Goal: Task Accomplishment & Management: Complete application form

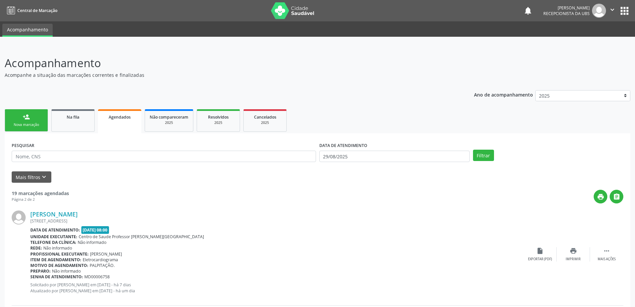
click at [29, 121] on link "person_add Nova marcação" at bounding box center [26, 120] width 43 height 22
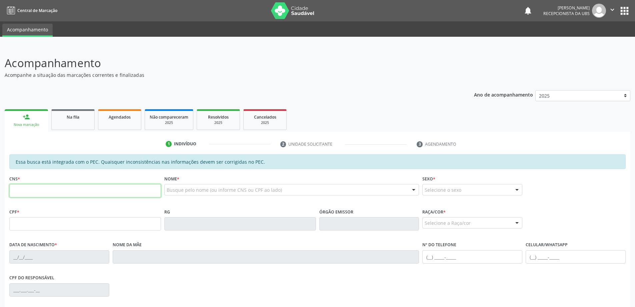
click at [109, 187] on input "text" at bounding box center [85, 190] width 152 height 13
type input "705 0016 9495 5155"
type input "629.421.661-34"
type input "[DATE]"
type input "[PERSON_NAME]"
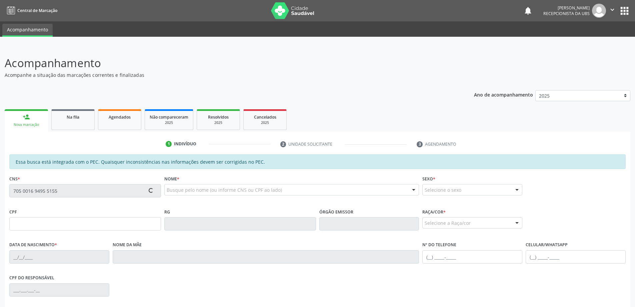
type input "[PHONE_NUMBER]"
type input "052"
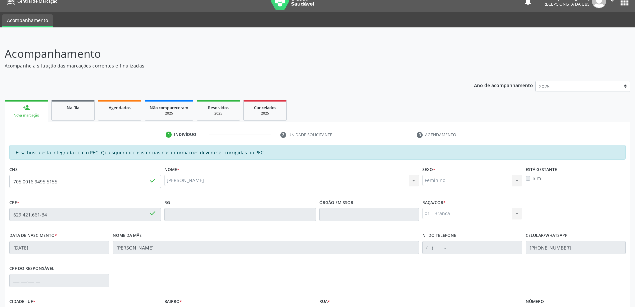
scroll to position [84, 0]
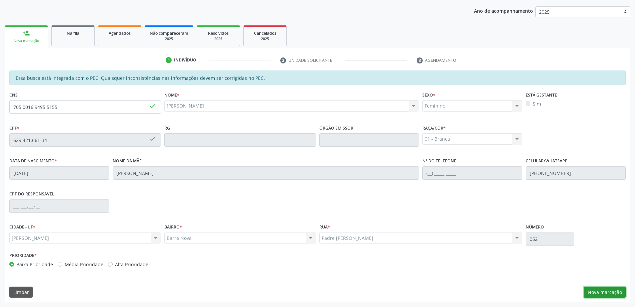
click at [604, 293] on button "Nova marcação" at bounding box center [605, 291] width 42 height 11
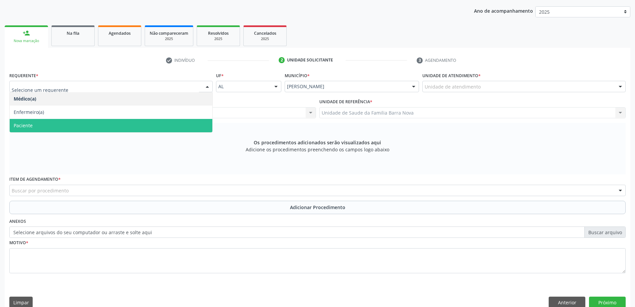
click at [79, 122] on span "Paciente" at bounding box center [111, 125] width 203 height 13
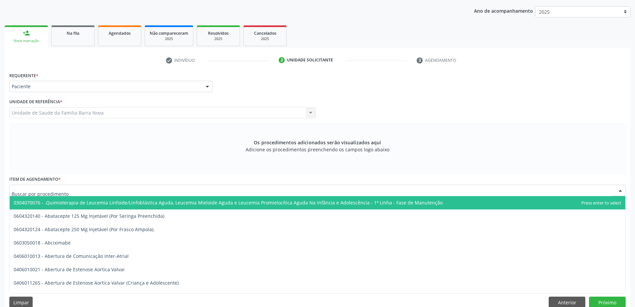
click at [173, 192] on div at bounding box center [317, 189] width 617 height 11
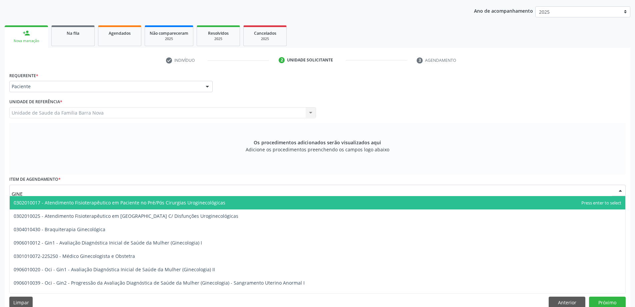
type input "GINEC"
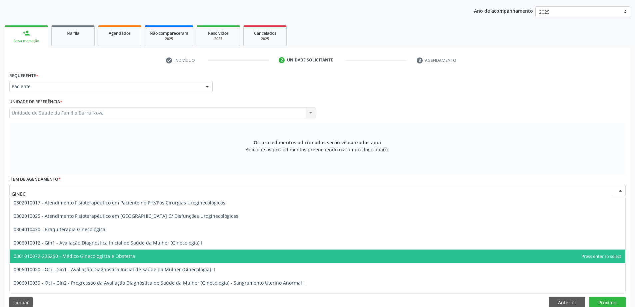
click at [144, 261] on span "0301010072-225250 - Médico Ginecologista e Obstetra" at bounding box center [318, 255] width 616 height 13
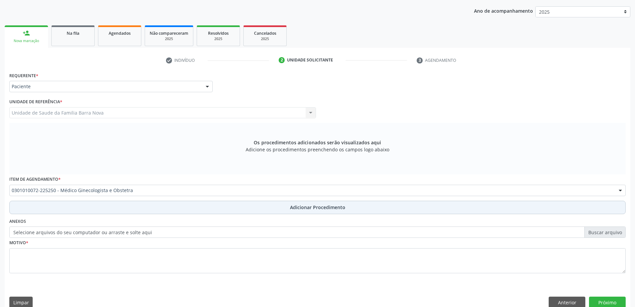
click at [301, 207] on span "Adicionar Procedimento" at bounding box center [317, 206] width 55 height 7
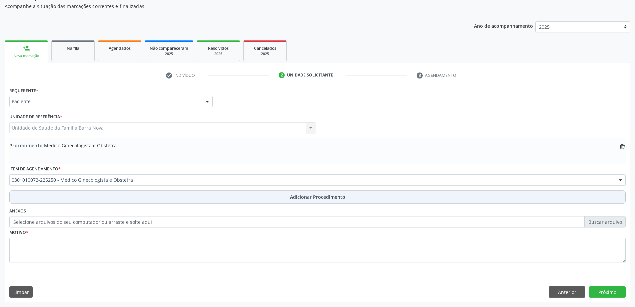
scroll to position [69, 0]
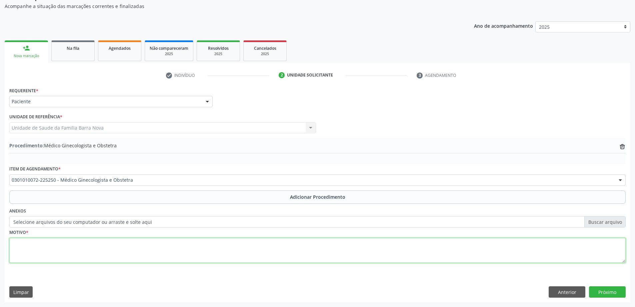
click at [95, 239] on textarea at bounding box center [317, 249] width 617 height 25
type textarea "e"
click at [229, 243] on textarea "Encaminho a paciente para avaliação com Ginecologista, com endometriose, adenom…" at bounding box center [317, 249] width 617 height 25
drag, startPoint x: 246, startPoint y: 244, endPoint x: 316, endPoint y: 244, distance: 69.4
click at [247, 244] on textarea "Encaminho a paciente para avaliação com Ginecologista, com endometriose, adenom…" at bounding box center [317, 249] width 617 height 25
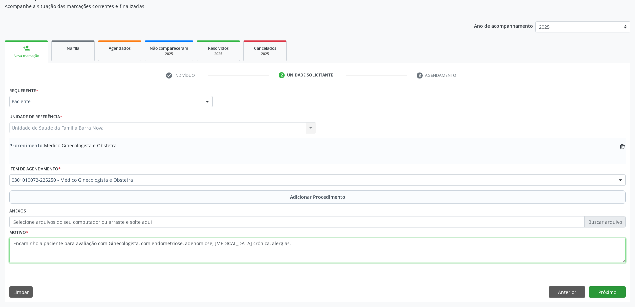
type textarea "Encaminho a paciente para avaliação com Ginecologista, com endometriose, adenom…"
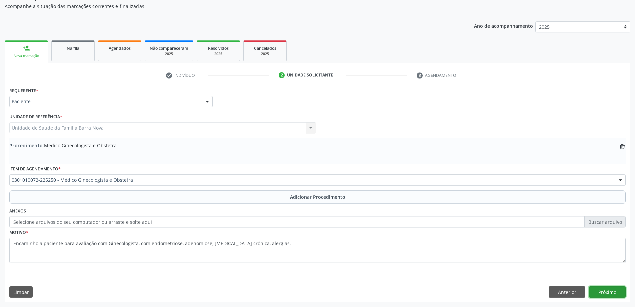
click at [603, 292] on button "Próximo" at bounding box center [607, 291] width 37 height 11
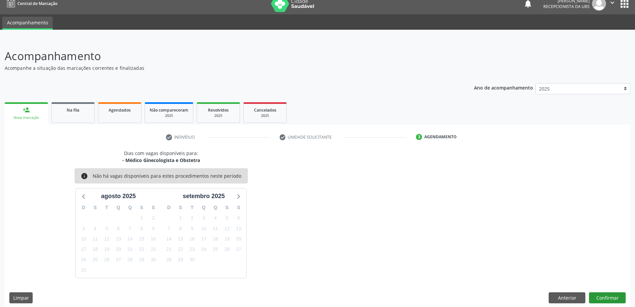
scroll to position [13, 0]
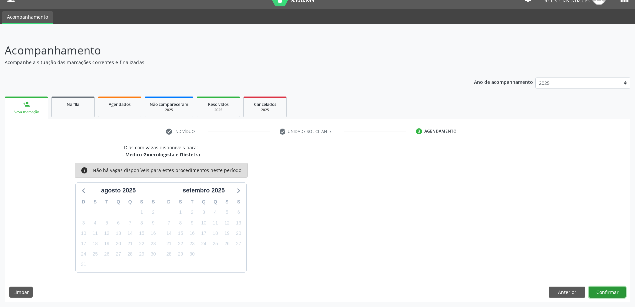
click at [607, 292] on button "Confirmar" at bounding box center [607, 291] width 37 height 11
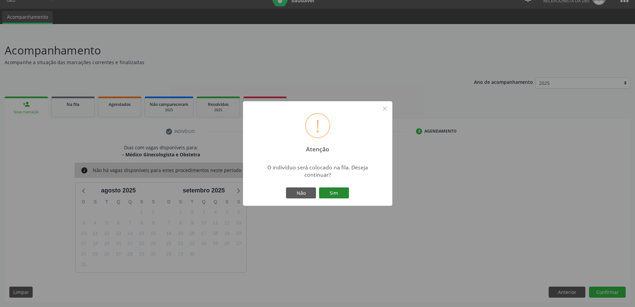
click at [334, 191] on button "Sim" at bounding box center [334, 192] width 30 height 11
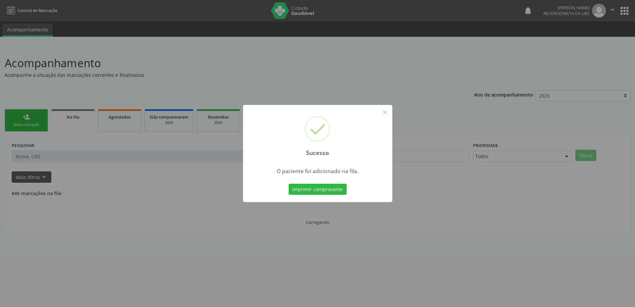
scroll to position [0, 0]
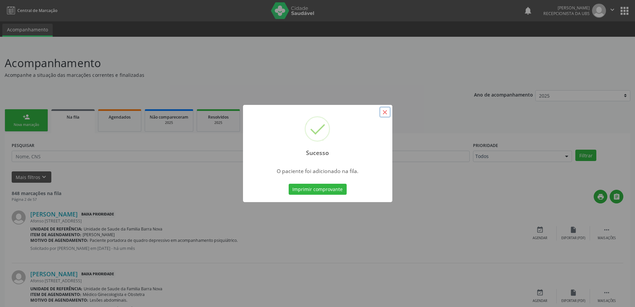
click at [387, 112] on button "×" at bounding box center [385, 111] width 11 height 11
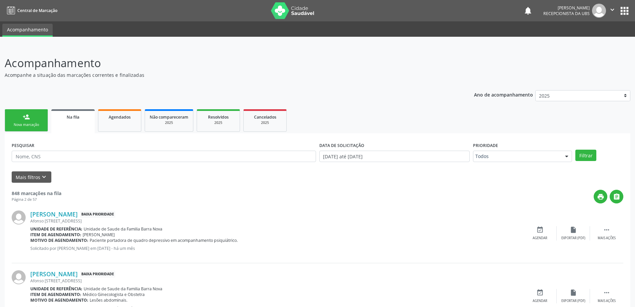
click at [26, 121] on link "person_add Nova marcação" at bounding box center [26, 120] width 43 height 22
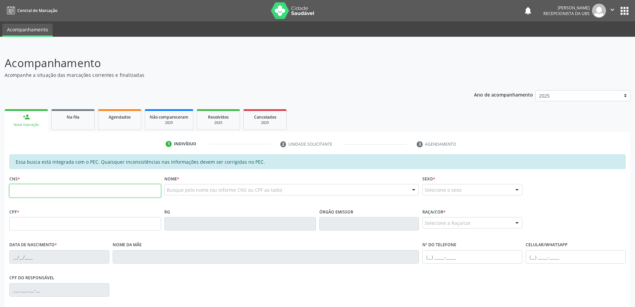
click at [30, 192] on input "text" at bounding box center [85, 190] width 152 height 13
type input "706 0008 3542 5448"
type input "037.205.924-48"
type input "[DATE]"
type input "[PERSON_NAME]"
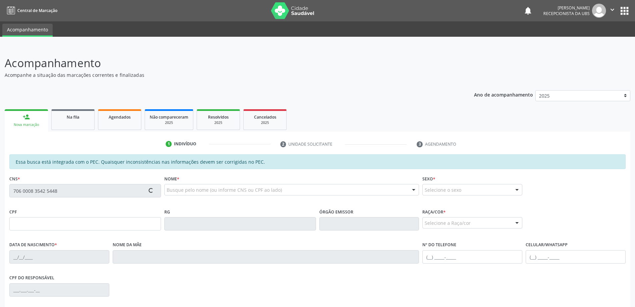
type input "[PHONE_NUMBER]"
type input "236"
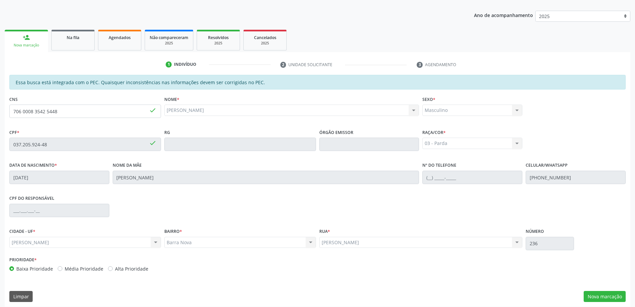
scroll to position [84, 0]
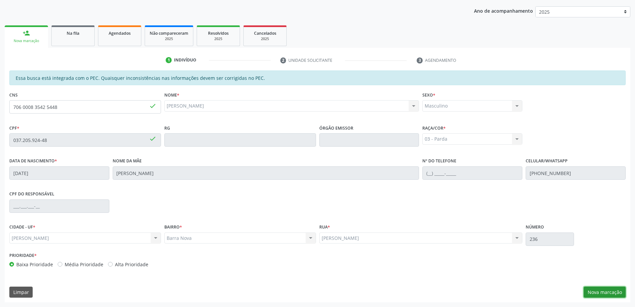
click at [601, 293] on button "Nova marcação" at bounding box center [605, 291] width 42 height 11
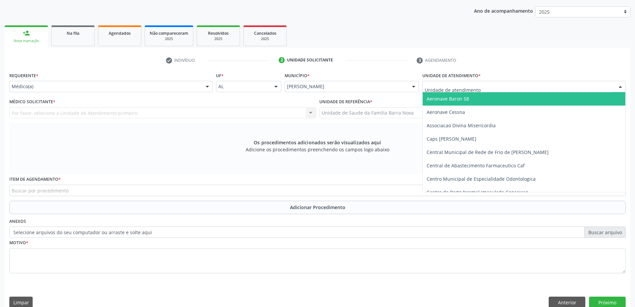
click at [487, 85] on div at bounding box center [524, 86] width 203 height 11
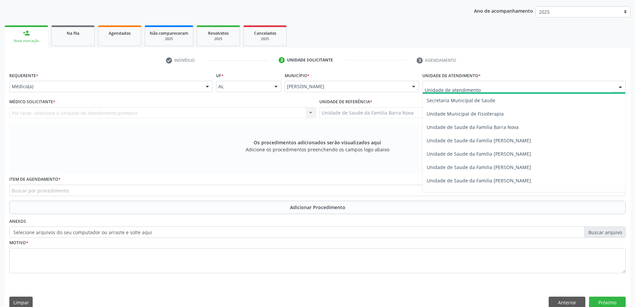
scroll to position [334, 0]
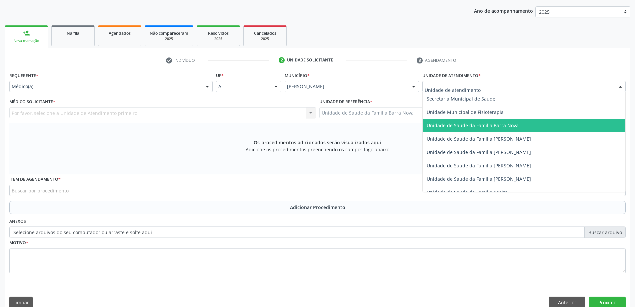
click at [515, 126] on span "Unidade de Saude da Familia Barra Nova" at bounding box center [473, 125] width 92 height 6
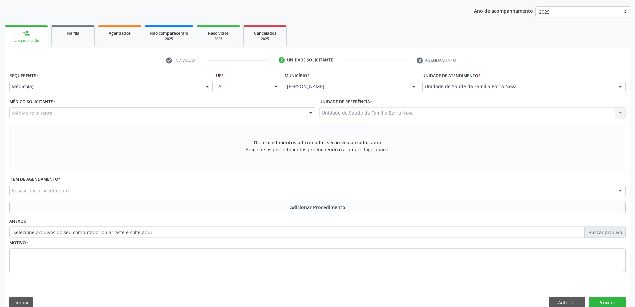
click at [221, 113] on div "Médico solicitante" at bounding box center [162, 112] width 307 height 11
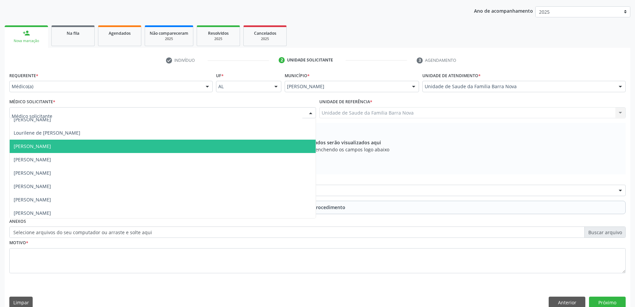
scroll to position [47, 0]
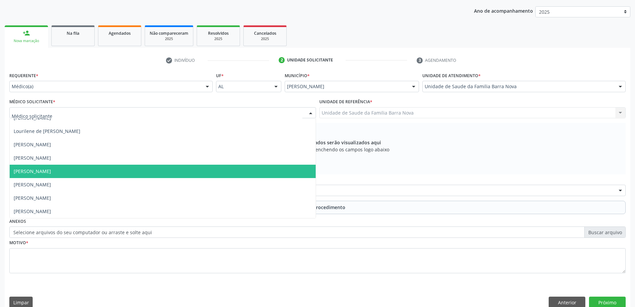
click at [174, 174] on span "[PERSON_NAME]" at bounding box center [163, 170] width 306 height 13
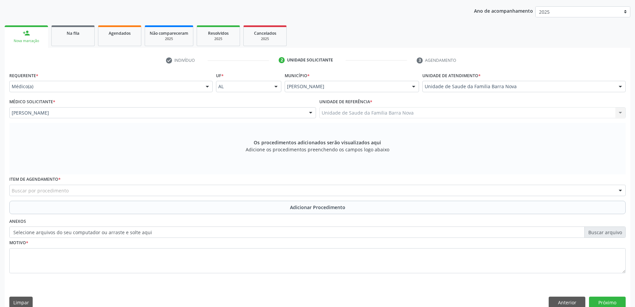
click at [134, 183] on div "Item de agendamento * Buscar por procedimento 0304070076 - .Quimioterapia de Le…" at bounding box center [317, 184] width 617 height 21
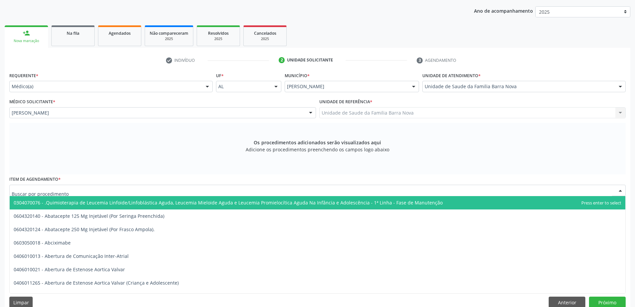
click at [104, 192] on div at bounding box center [317, 189] width 617 height 11
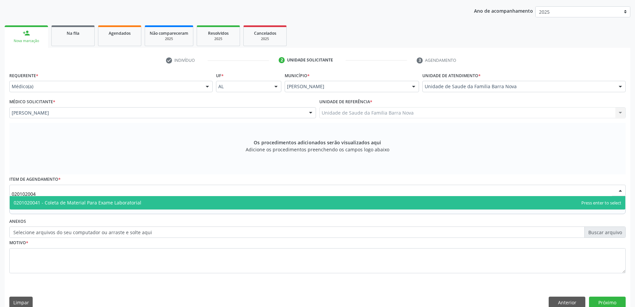
type input "0201020041"
click at [127, 199] on span "0201020041 - Coleta de Material Para Exame Laboratorial" at bounding box center [78, 202] width 128 height 6
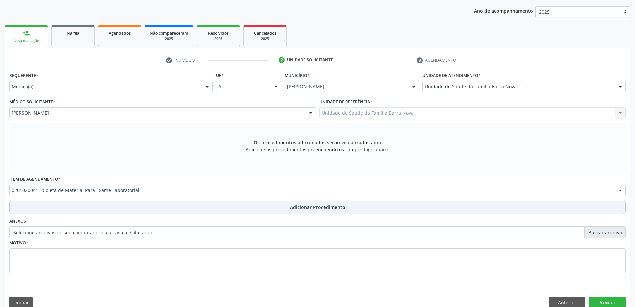
click at [256, 203] on button "Adicionar Procedimento" at bounding box center [317, 206] width 617 height 13
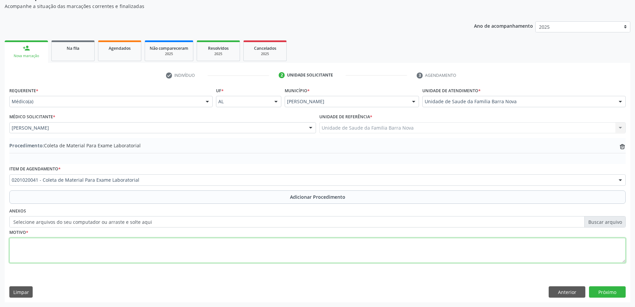
click at [131, 252] on textarea at bounding box center [317, 249] width 617 height 25
click at [48, 242] on textarea "RCV, RASTREIO,HAS" at bounding box center [317, 249] width 617 height 25
click at [60, 242] on textarea "RCV, RASTREIO, HAS" at bounding box center [317, 249] width 617 height 25
type textarea "RCV, RASTREIO, HAS."
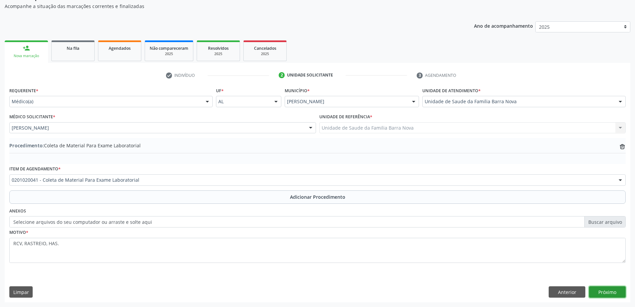
click at [614, 291] on button "Próximo" at bounding box center [607, 291] width 37 height 11
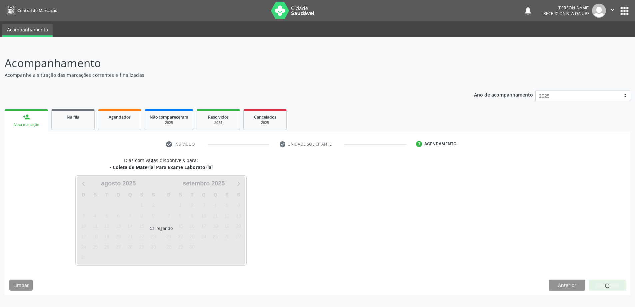
scroll to position [0, 0]
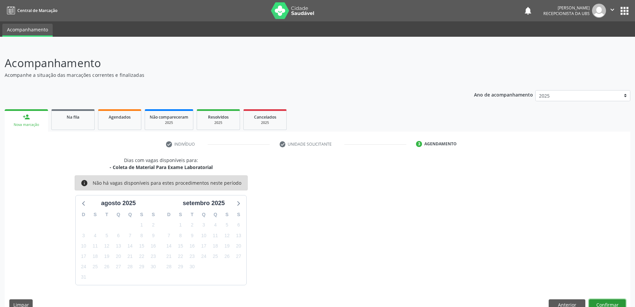
click at [608, 304] on button "Confirmar" at bounding box center [607, 304] width 37 height 11
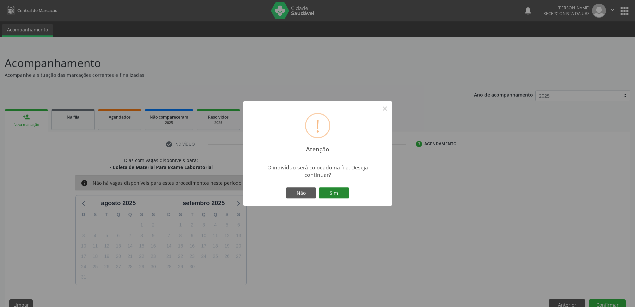
click at [324, 193] on button "Sim" at bounding box center [334, 192] width 30 height 11
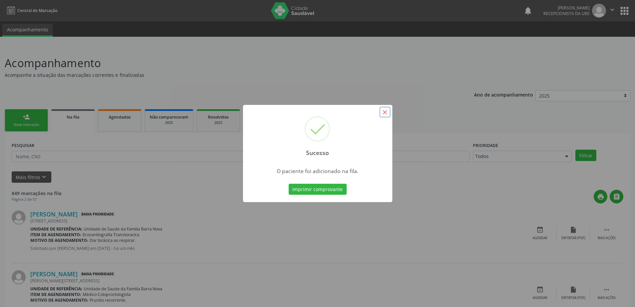
click at [385, 111] on button "×" at bounding box center [385, 111] width 11 height 11
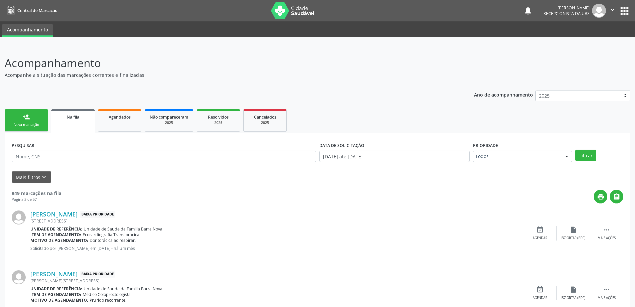
click at [28, 122] on div "Nova marcação" at bounding box center [26, 124] width 33 height 5
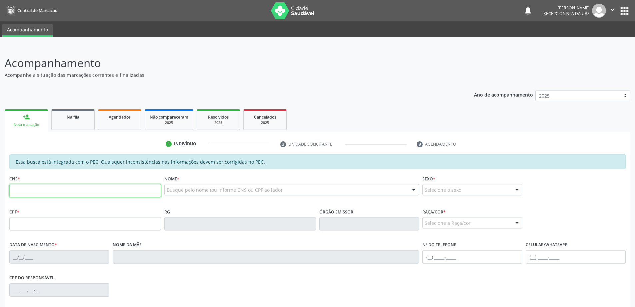
click at [49, 189] on input "text" at bounding box center [85, 190] width 152 height 13
type input "706 0008 3542 5448"
type input "037.205.924-48"
type input "[DATE]"
type input "[PERSON_NAME]"
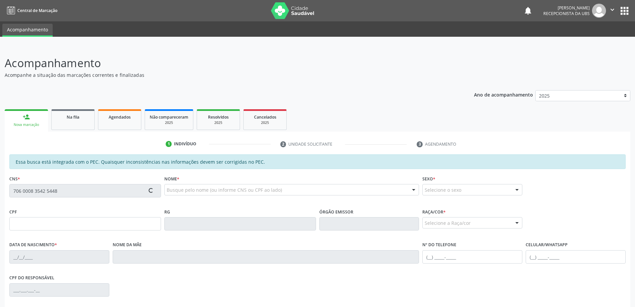
type input "[PHONE_NUMBER]"
type input "236"
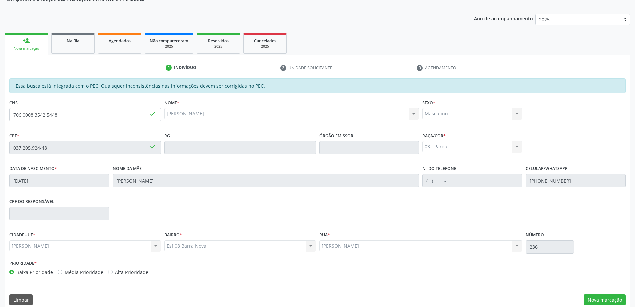
scroll to position [84, 0]
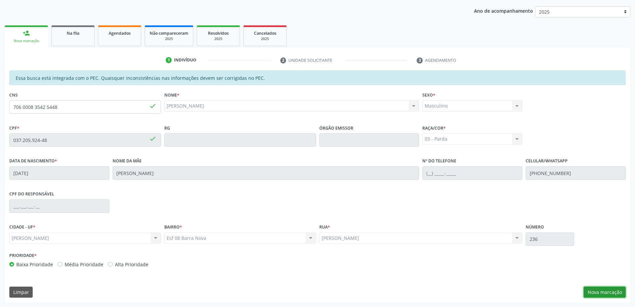
click at [600, 290] on button "Nova marcação" at bounding box center [605, 291] width 42 height 11
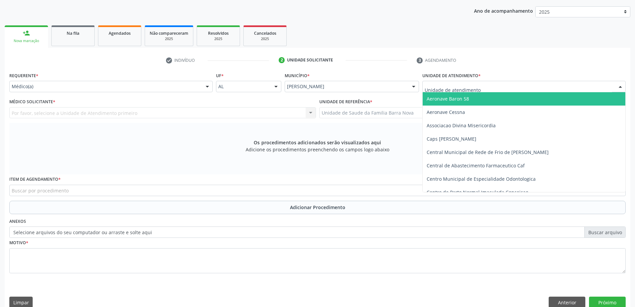
click at [519, 87] on div at bounding box center [524, 86] width 203 height 11
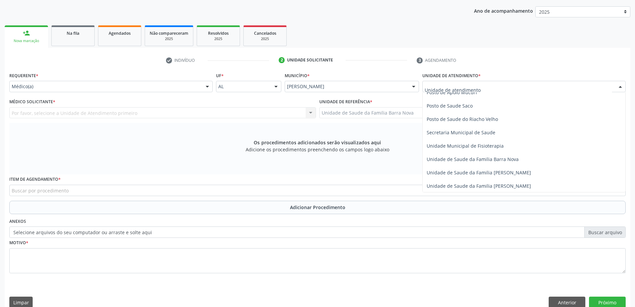
scroll to position [300, 0]
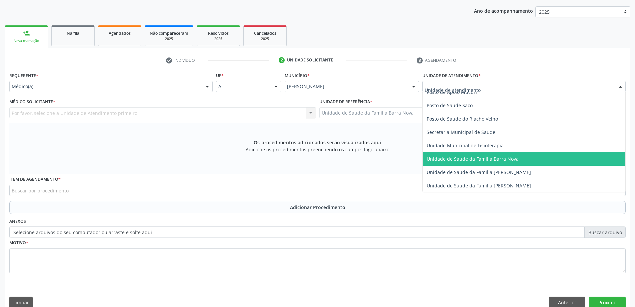
click at [513, 164] on span "Unidade de Saude da Familia Barra Nova" at bounding box center [524, 158] width 203 height 13
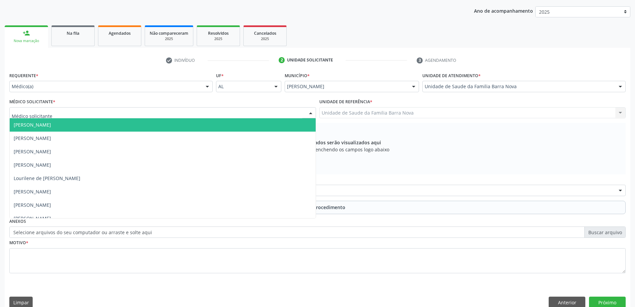
click at [261, 114] on div at bounding box center [162, 112] width 307 height 11
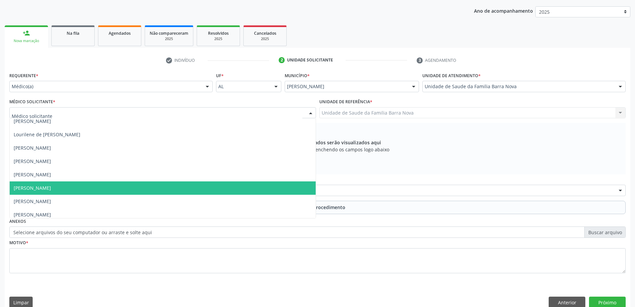
scroll to position [47, 0]
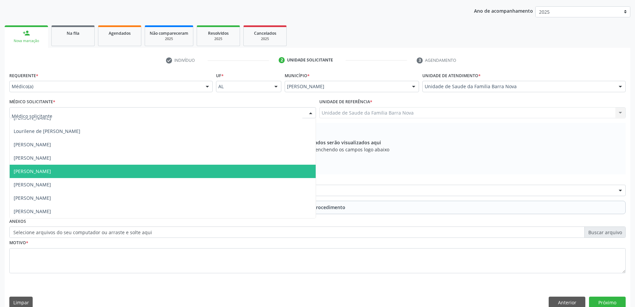
click at [175, 171] on span "[PERSON_NAME]" at bounding box center [163, 170] width 306 height 13
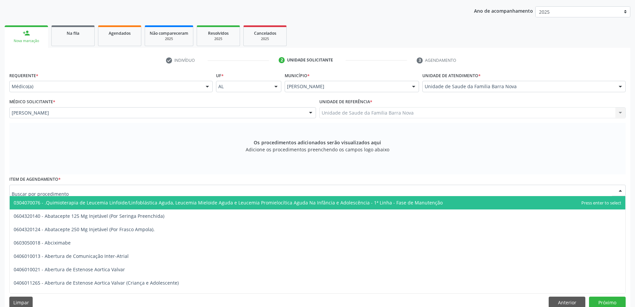
click at [156, 188] on div at bounding box center [317, 189] width 617 height 11
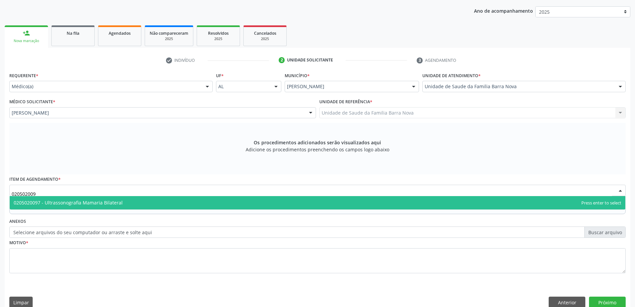
type input "0205020097"
click at [257, 201] on span "0205020097 - Ultrassonografia Mamaria Bilateral" at bounding box center [318, 202] width 616 height 13
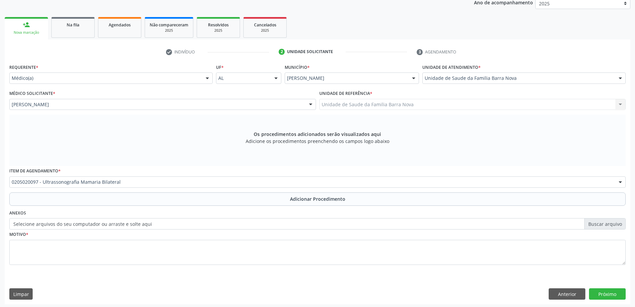
scroll to position [94, 0]
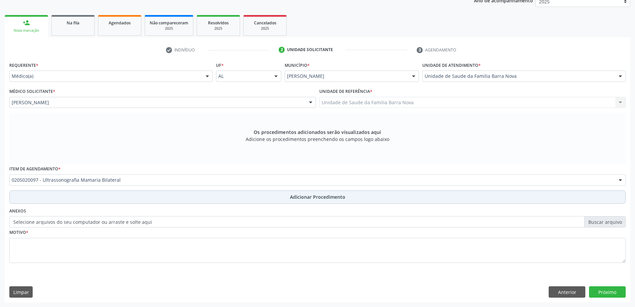
click at [318, 199] on span "Adicionar Procedimento" at bounding box center [317, 196] width 55 height 7
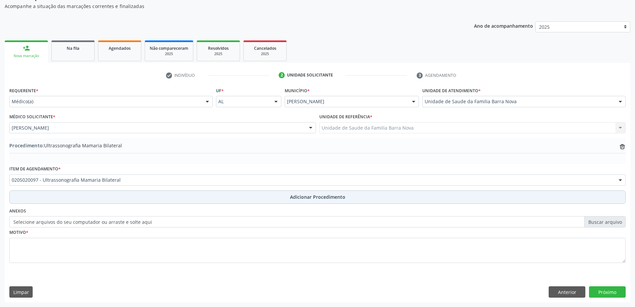
scroll to position [69, 0]
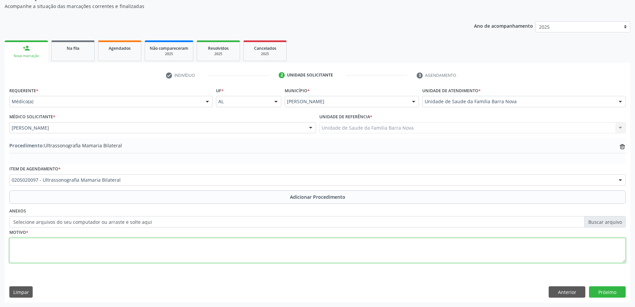
click at [139, 251] on textarea at bounding box center [317, 249] width 617 height 25
type textarea "i"
click at [151, 245] on textarea "Idoso, [MEDICAL_DATA] esquerda há cerca de 01 mês, com piora da dpr a expressão" at bounding box center [317, 249] width 617 height 25
click at [182, 245] on textarea "Idoso, [MEDICAL_DATA] esquerda há cerca de 01 mês, com piora da dor a expressão" at bounding box center [317, 249] width 617 height 25
type textarea "Idoso, [MEDICAL_DATA] esquerda há cerca de 01 mês, com piora da dor a expressão…"
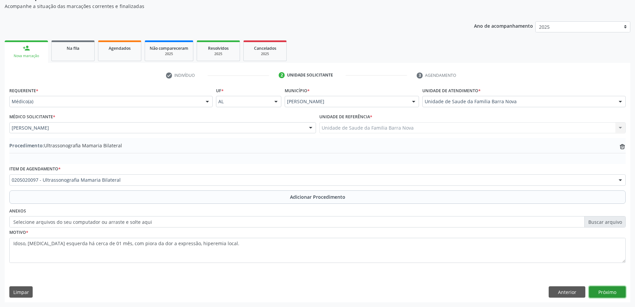
click at [609, 292] on button "Próximo" at bounding box center [607, 291] width 37 height 11
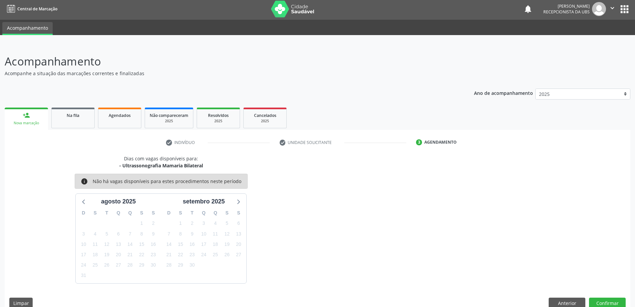
scroll to position [13, 0]
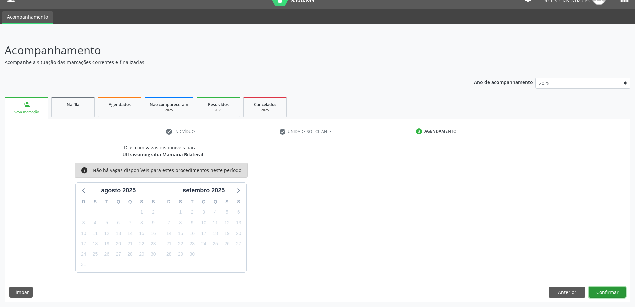
click at [609, 291] on button "Confirmar" at bounding box center [607, 291] width 37 height 11
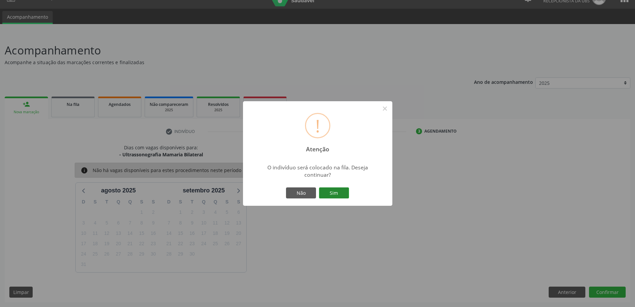
click at [332, 194] on button "Sim" at bounding box center [334, 192] width 30 height 11
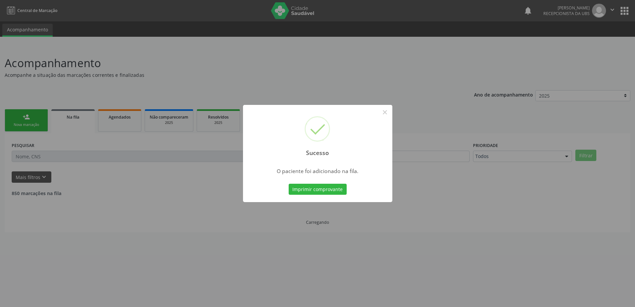
scroll to position [0, 0]
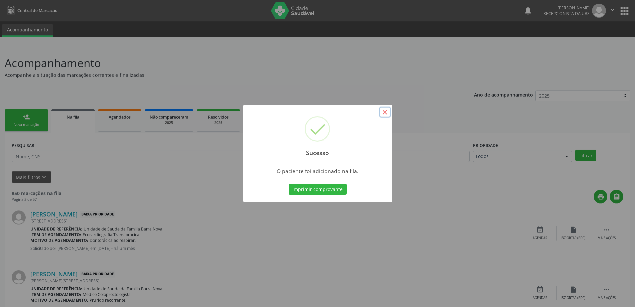
click at [383, 109] on button "×" at bounding box center [385, 111] width 11 height 11
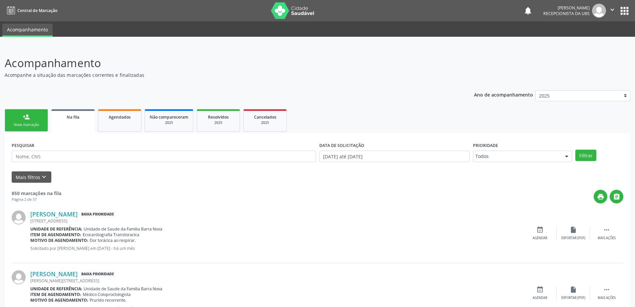
click at [30, 124] on div "Nova marcação" at bounding box center [26, 124] width 33 height 5
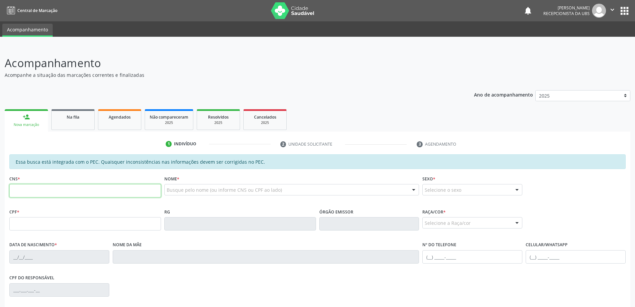
click at [31, 189] on input "text" at bounding box center [85, 190] width 152 height 13
type input "705 8004 1449 7935"
type input "115.941.094-19"
type input "[DATE]"
type input "[PERSON_NAME]"
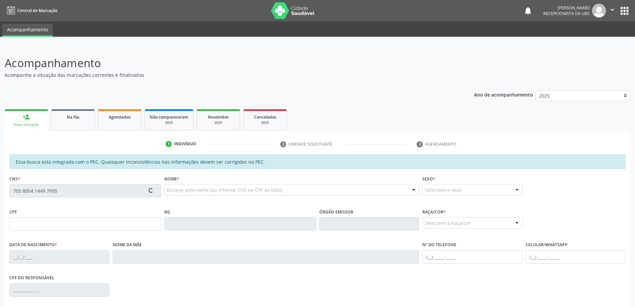
type input "[PHONE_NUMBER]"
type input "204"
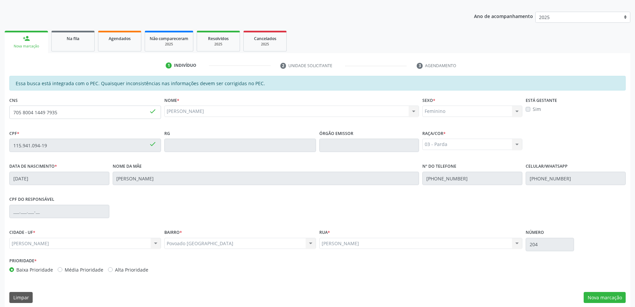
scroll to position [84, 0]
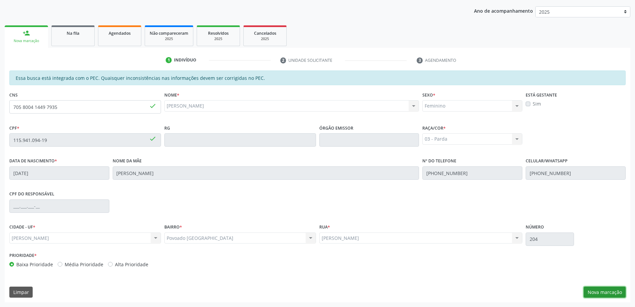
click at [597, 292] on button "Nova marcação" at bounding box center [605, 291] width 42 height 11
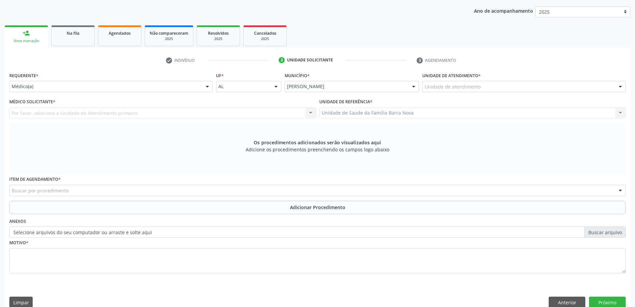
click at [460, 79] on label "Unidade de atendimento *" at bounding box center [452, 75] width 58 height 10
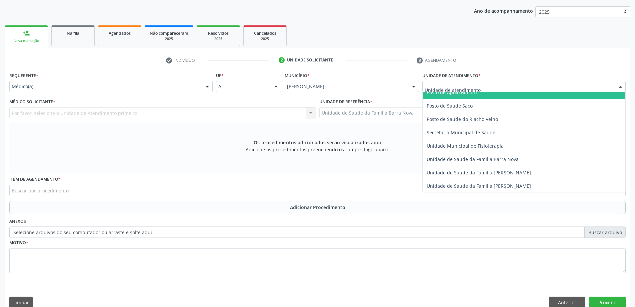
scroll to position [300, 0]
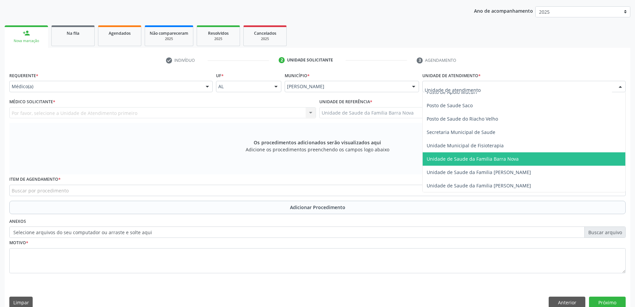
click at [472, 158] on span "Unidade de Saude da Familia Barra Nova" at bounding box center [473, 158] width 92 height 6
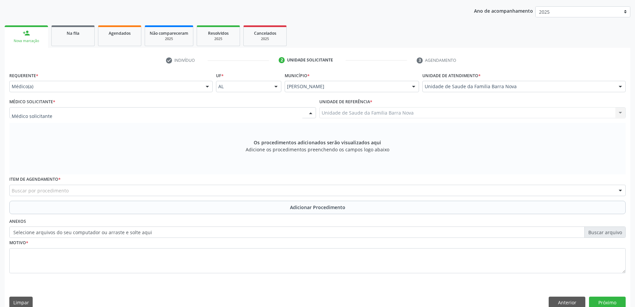
click at [172, 114] on div at bounding box center [162, 112] width 307 height 11
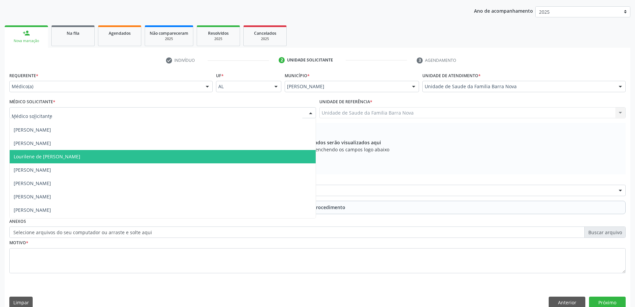
scroll to position [33, 0]
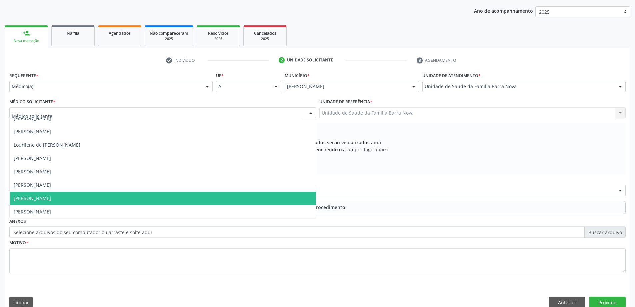
click at [163, 195] on span "[PERSON_NAME]" at bounding box center [163, 197] width 306 height 13
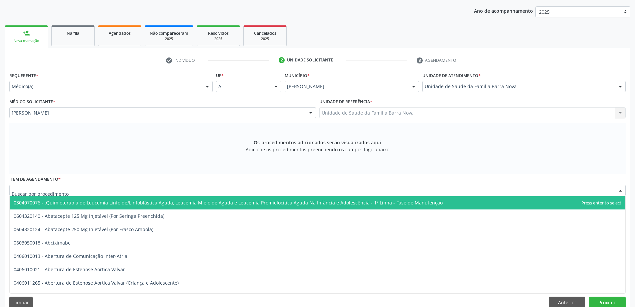
click at [148, 192] on div at bounding box center [317, 189] width 617 height 11
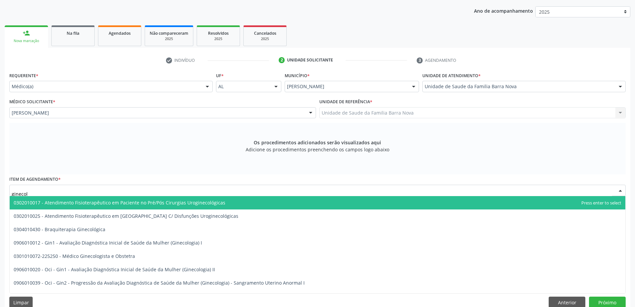
type input "ginecolo"
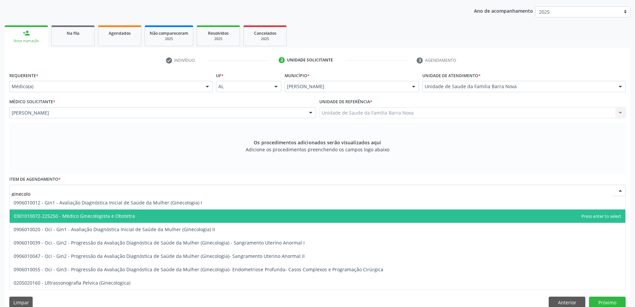
click at [186, 220] on ul "0906010012 - Gin1 - Avaliação Diagnóstica Inicial de Saúde da Mulher (Ginecolog…" at bounding box center [318, 242] width 616 height 93
click at [182, 218] on span "0301010072-225250 - Médico Ginecologista e Obstetra" at bounding box center [318, 215] width 616 height 13
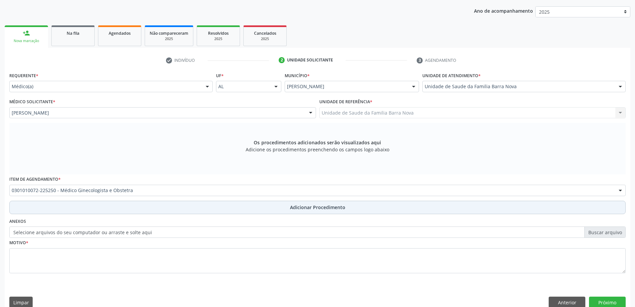
click at [311, 209] on span "Adicionar Procedimento" at bounding box center [317, 206] width 55 height 7
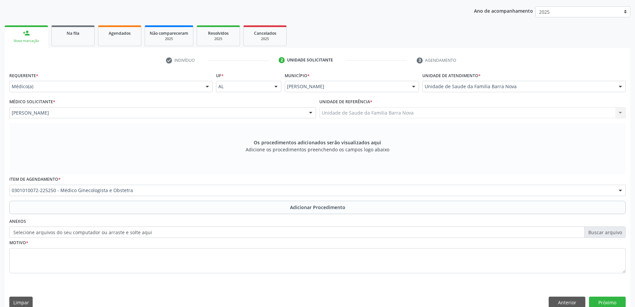
scroll to position [69, 0]
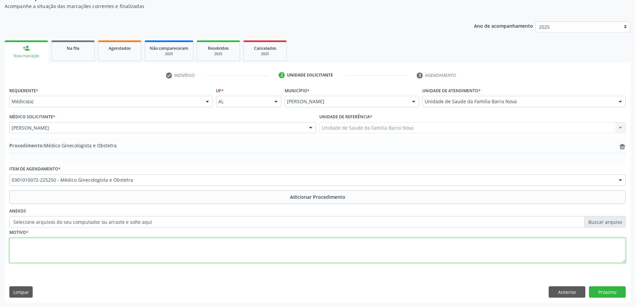
click at [164, 252] on textarea at bounding box center [317, 249] width 617 height 25
type textarea "Oligomenorréia."
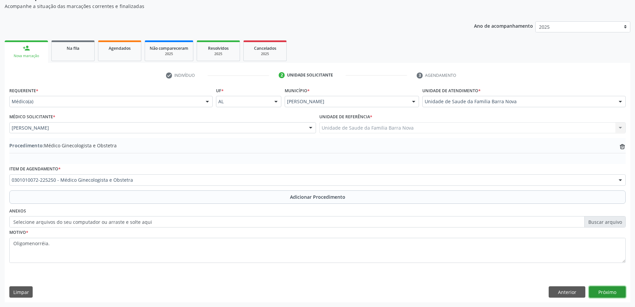
click at [602, 290] on button "Próximo" at bounding box center [607, 291] width 37 height 11
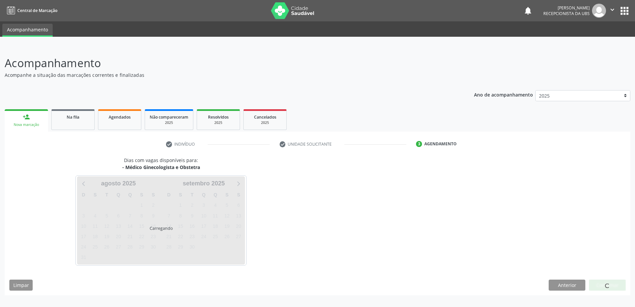
scroll to position [0, 0]
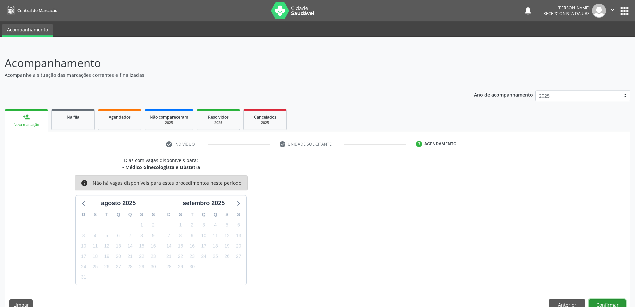
click at [605, 302] on button "Confirmar" at bounding box center [607, 304] width 37 height 11
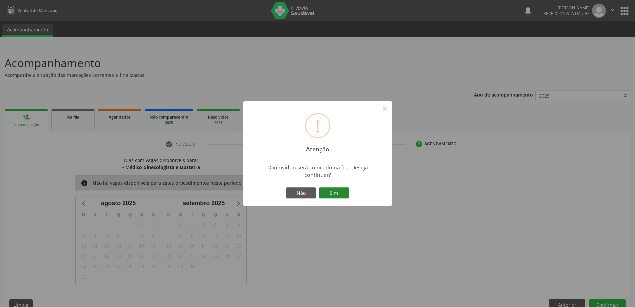
click at [335, 193] on button "Sim" at bounding box center [334, 192] width 30 height 11
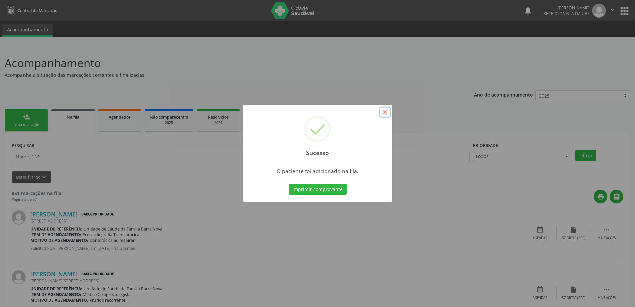
click at [386, 112] on button "×" at bounding box center [385, 111] width 11 height 11
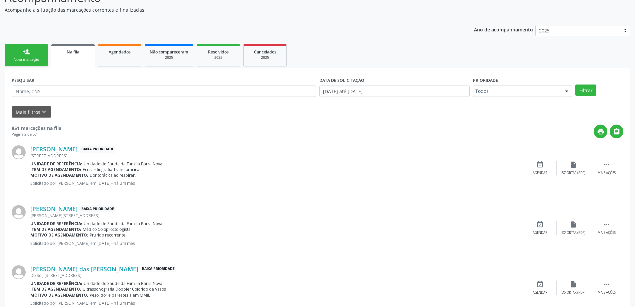
scroll to position [67, 0]
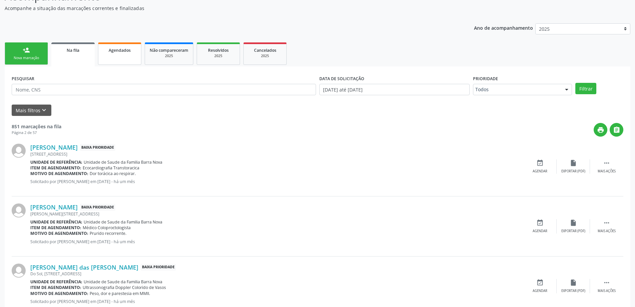
click at [114, 57] on link "Agendados" at bounding box center [119, 53] width 43 height 22
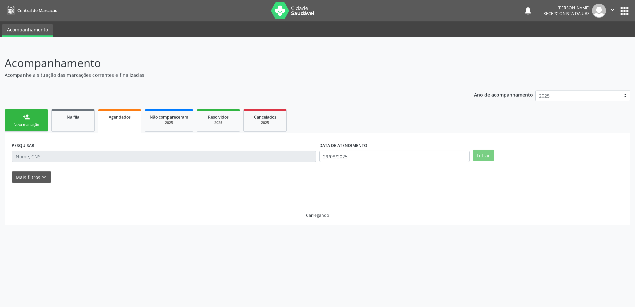
scroll to position [0, 0]
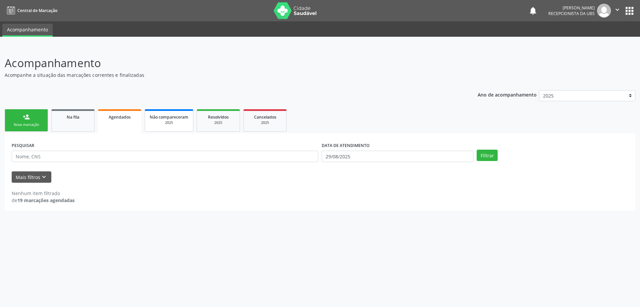
click at [177, 114] on span "Não compareceram" at bounding box center [169, 117] width 39 height 6
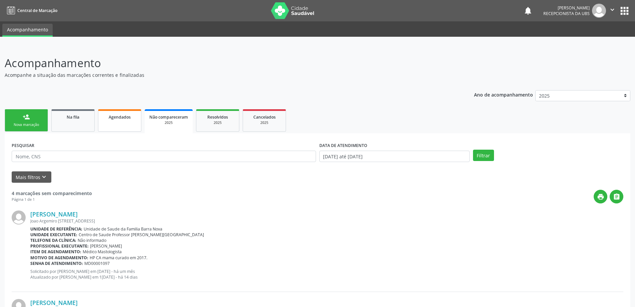
click at [116, 116] on span "Agendados" at bounding box center [120, 117] width 22 height 6
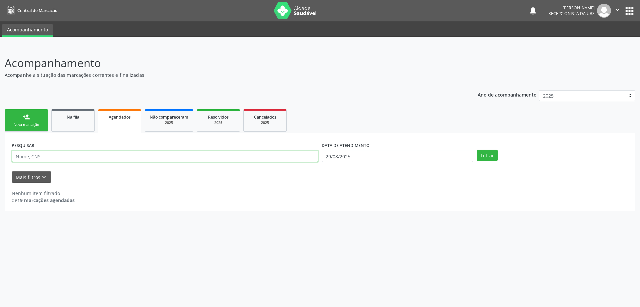
paste input "702806661856460"
type input "702806661856460"
click at [477, 149] on button "Filtrar" at bounding box center [487, 154] width 21 height 11
click at [74, 125] on link "Na fila" at bounding box center [72, 120] width 43 height 22
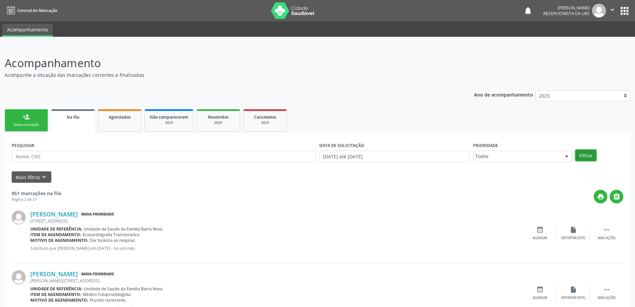
click at [584, 156] on button "Filtrar" at bounding box center [586, 154] width 21 height 11
paste input "702806661856460"
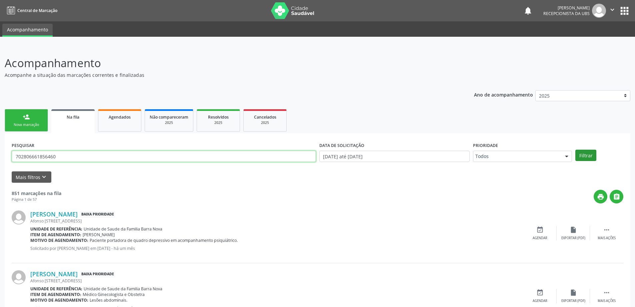
type input "702806661856460"
click at [584, 155] on button "Filtrar" at bounding box center [586, 154] width 21 height 11
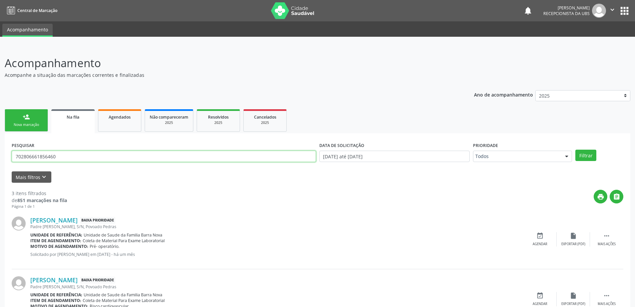
drag, startPoint x: 85, startPoint y: 153, endPoint x: 5, endPoint y: 159, distance: 80.3
click at [5, 159] on div "PESQUISAR 702806661856460 DATA DE SOLICITAÇÃO [DATE] até [DATE] Prioridade Todo…" at bounding box center [318, 264] width 626 height 262
paste input "702001326798384"
type input "702001326798384"
click at [576, 149] on button "Filtrar" at bounding box center [586, 154] width 21 height 11
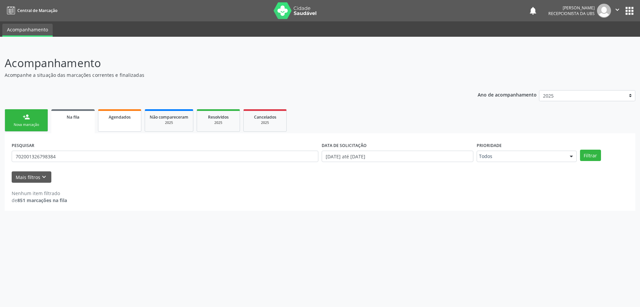
click at [118, 119] on span "Agendados" at bounding box center [120, 117] width 22 height 6
